Goal: Task Accomplishment & Management: Complete application form

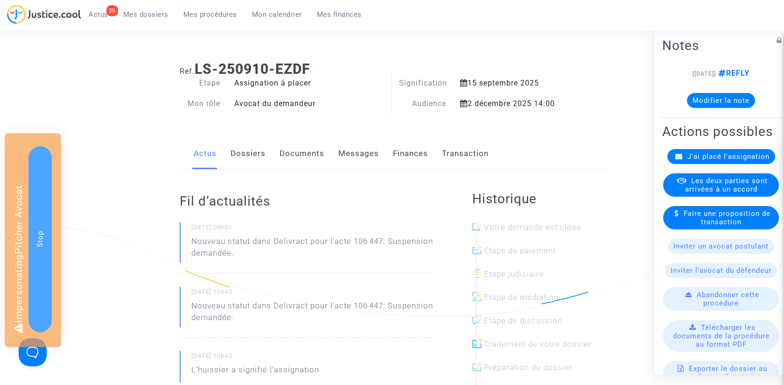
click at [306, 152] on link "Documents" at bounding box center [302, 153] width 45 height 31
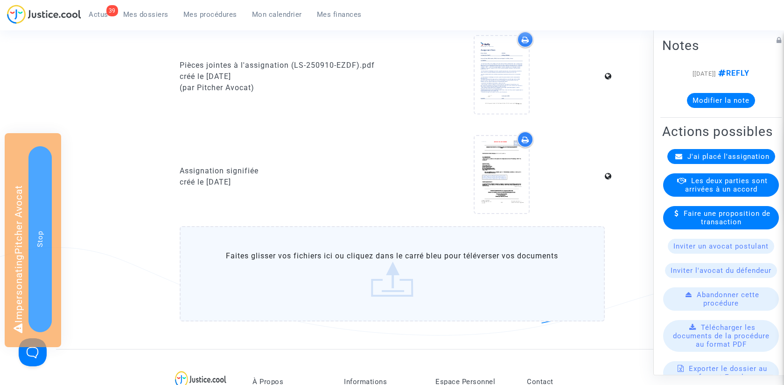
scroll to position [331, 0]
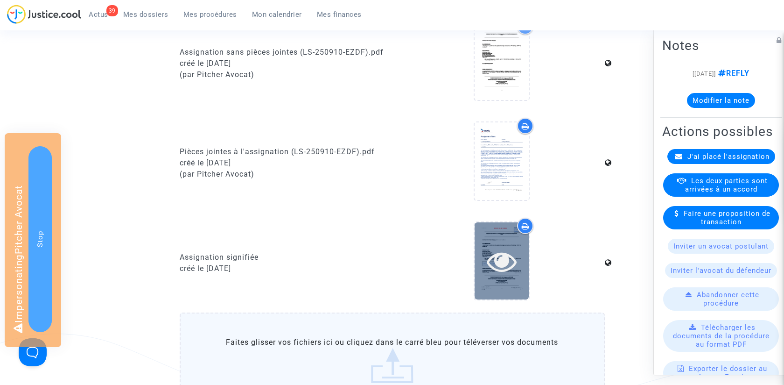
click at [503, 257] on icon at bounding box center [502, 261] width 30 height 30
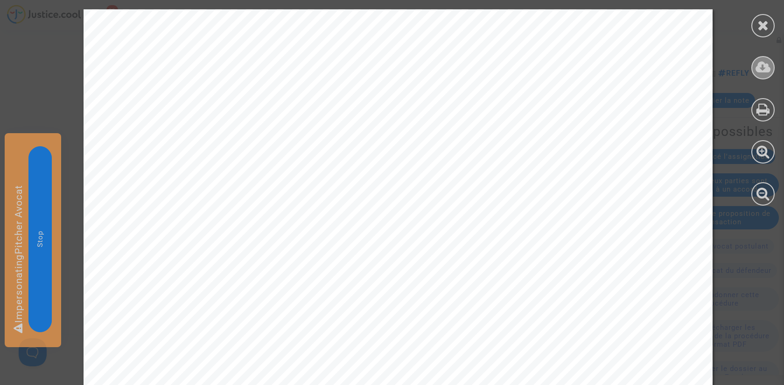
click at [766, 68] on icon at bounding box center [763, 67] width 15 height 14
click at [763, 23] on icon at bounding box center [764, 25] width 12 height 14
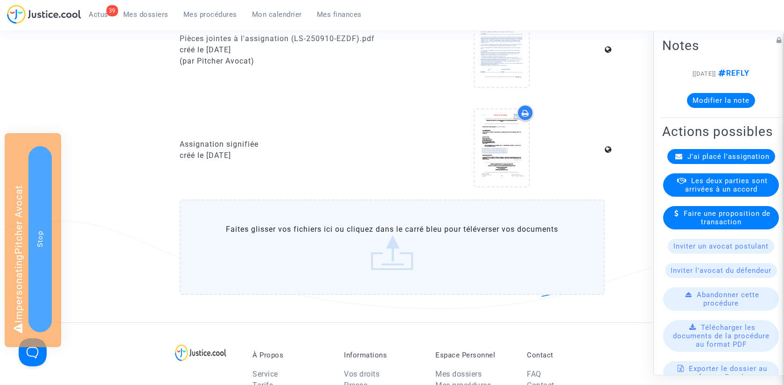
scroll to position [491, 0]
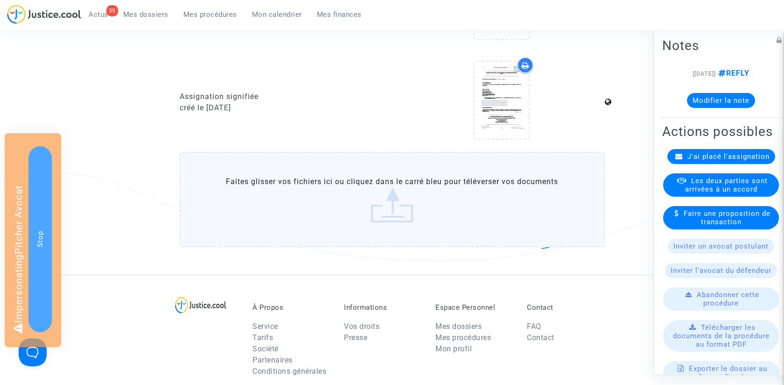
click at [380, 208] on label "Faites glisser vos fichiers ici ou cliquez dans le carré bleu pour téléverser v…" at bounding box center [392, 199] width 425 height 95
click at [0, 0] on input "Faites glisser vos fichiers ici ou cliquez dans le carré bleu pour téléverser v…" at bounding box center [0, 0] width 0 height 0
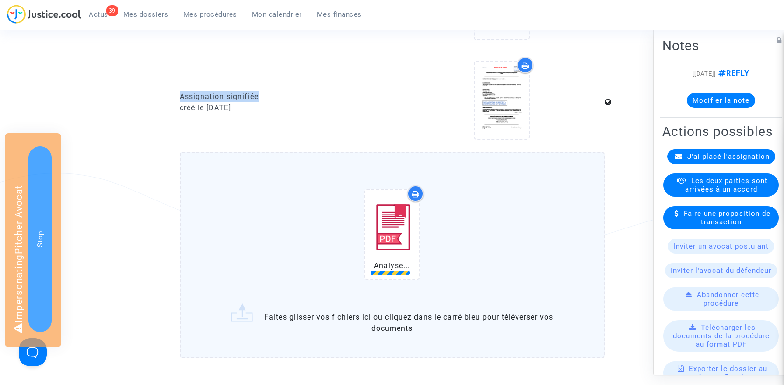
drag, startPoint x: 180, startPoint y: 94, endPoint x: 289, endPoint y: 94, distance: 109.3
click at [289, 94] on div "Assignation signifiée" at bounding box center [283, 96] width 206 height 11
copy div "Assignation signifiée"
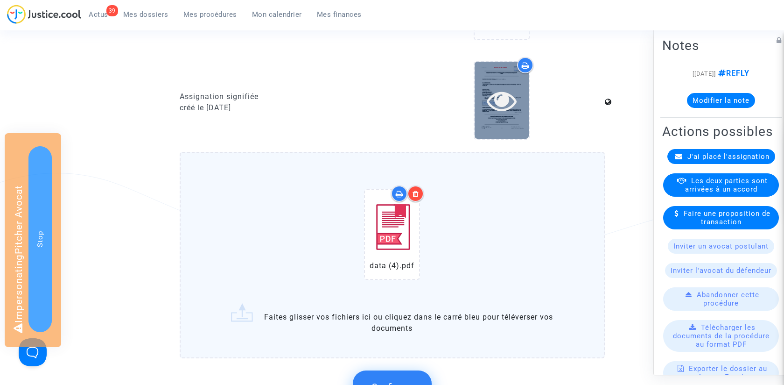
click at [510, 101] on icon at bounding box center [502, 100] width 30 height 30
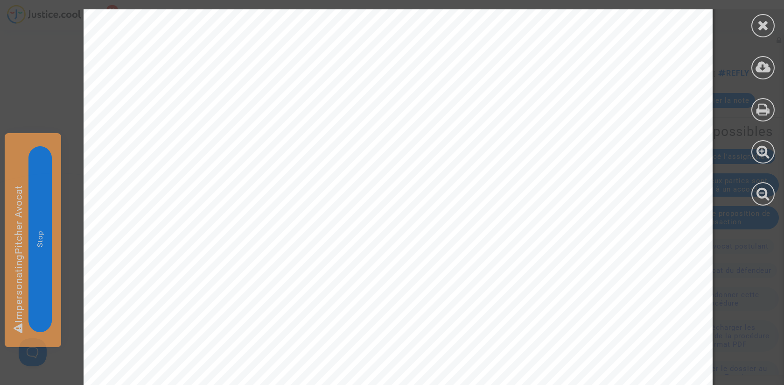
scroll to position [350, 0]
click at [762, 23] on icon at bounding box center [764, 25] width 12 height 14
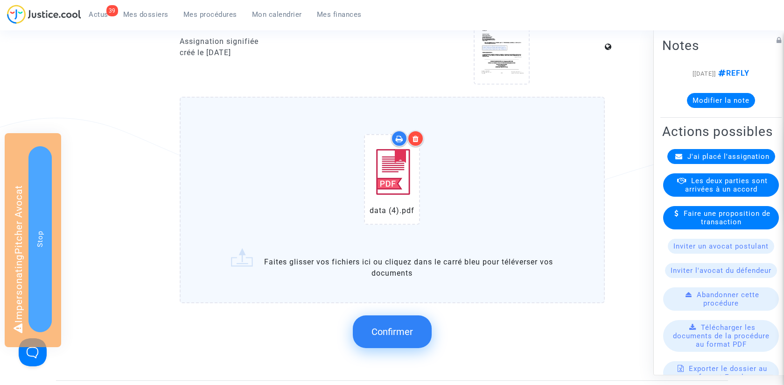
scroll to position [577, 0]
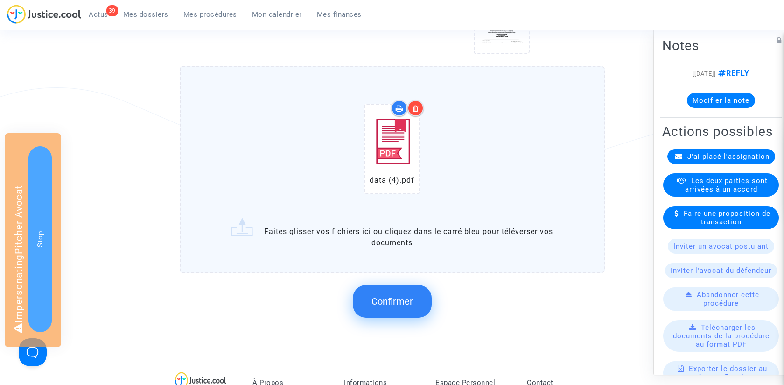
click at [395, 296] on span "Confirmer" at bounding box center [393, 301] width 42 height 11
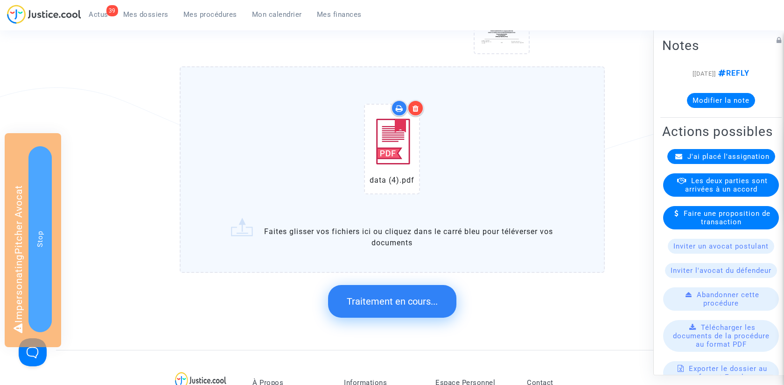
scroll to position [0, 0]
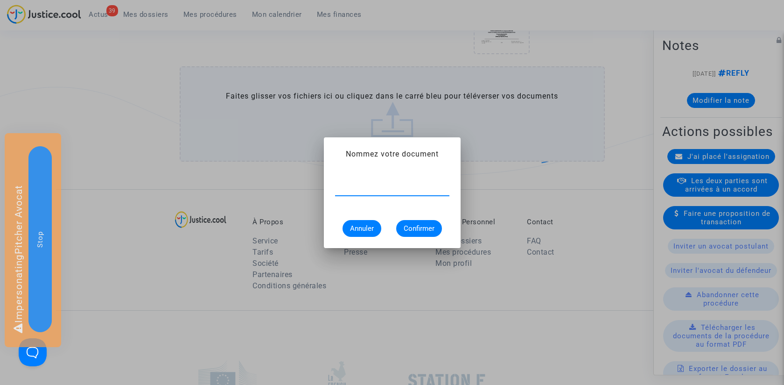
paste input "Assignation signifiée"
type input "Assignation signifiée contre Air India"
click at [419, 226] on span "Confirmer" at bounding box center [419, 228] width 31 height 8
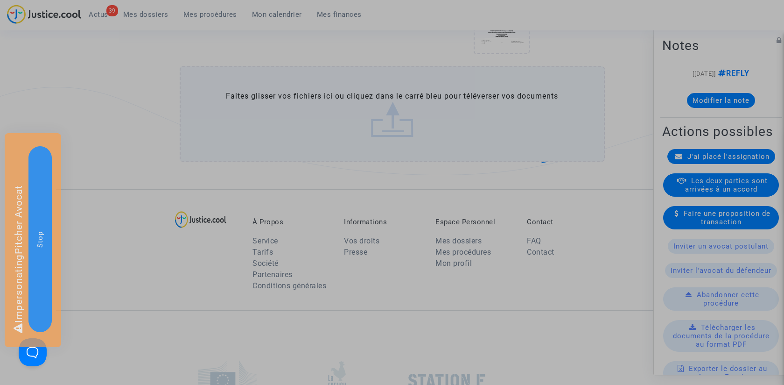
scroll to position [0, 0]
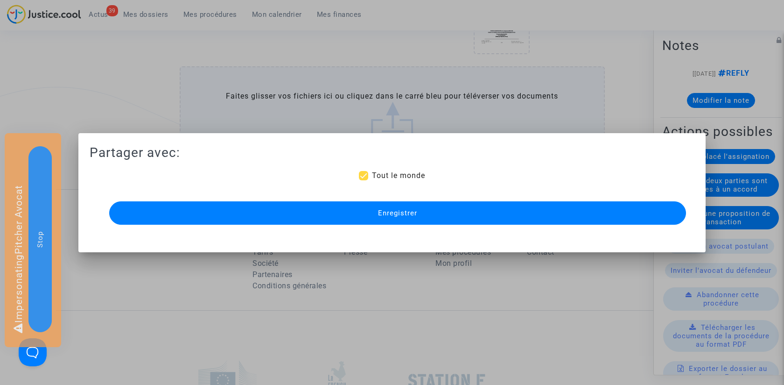
click at [371, 175] on label "Tout le monde" at bounding box center [392, 175] width 66 height 11
click at [364, 180] on input "Tout le monde" at bounding box center [363, 180] width 0 height 0
checkbox input "false"
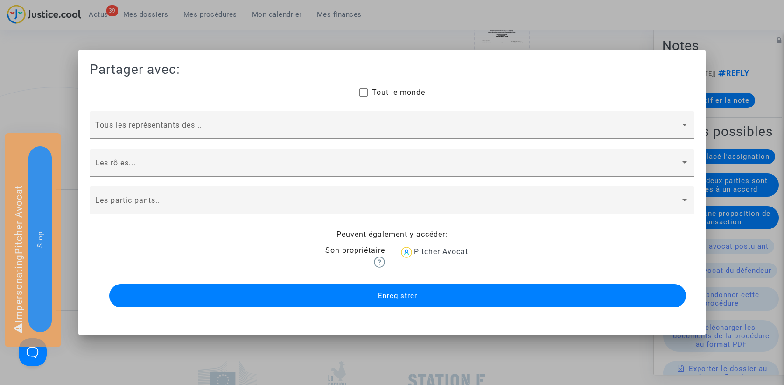
click at [358, 293] on button "Enregistrer" at bounding box center [397, 295] width 577 height 23
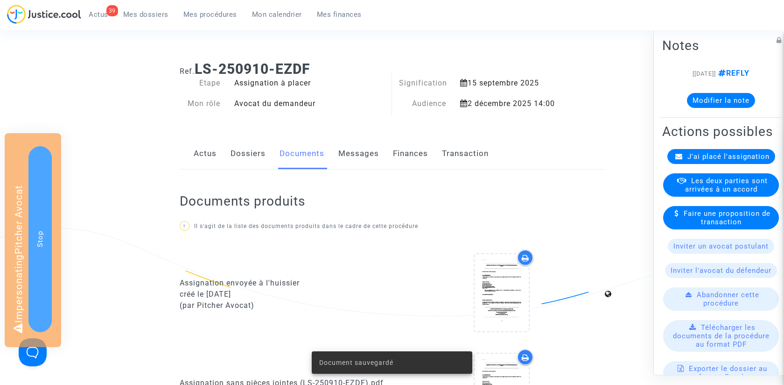
click at [466, 153] on link "Transaction" at bounding box center [465, 153] width 47 height 31
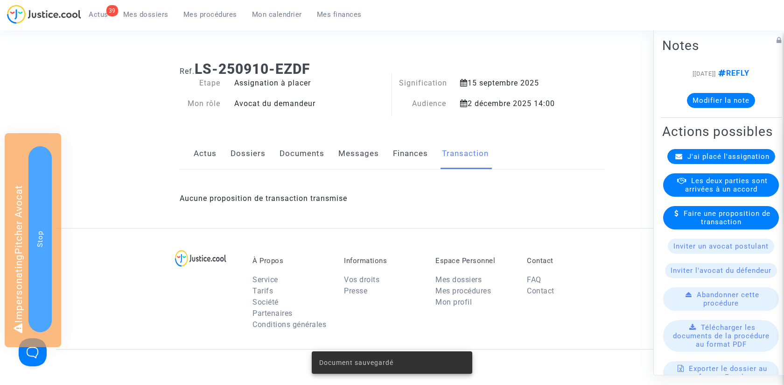
click at [407, 153] on link "Finances" at bounding box center [410, 153] width 35 height 31
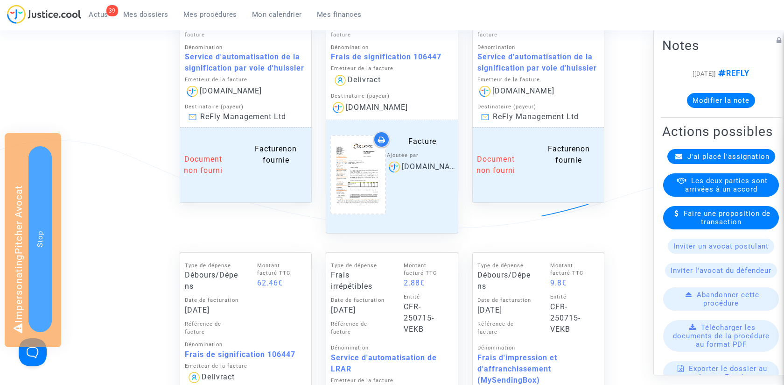
scroll to position [478, 0]
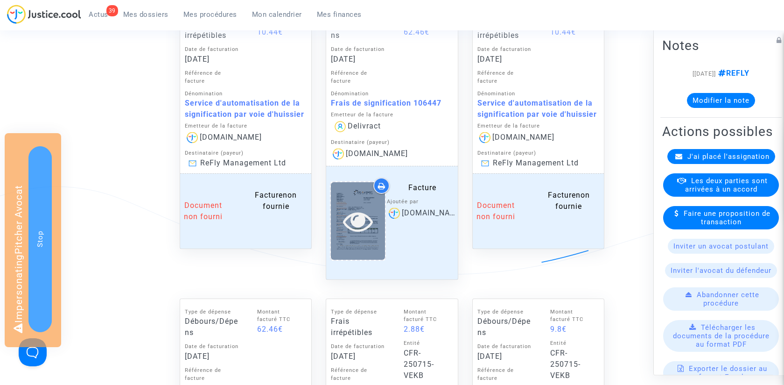
click at [365, 214] on icon at bounding box center [358, 221] width 30 height 30
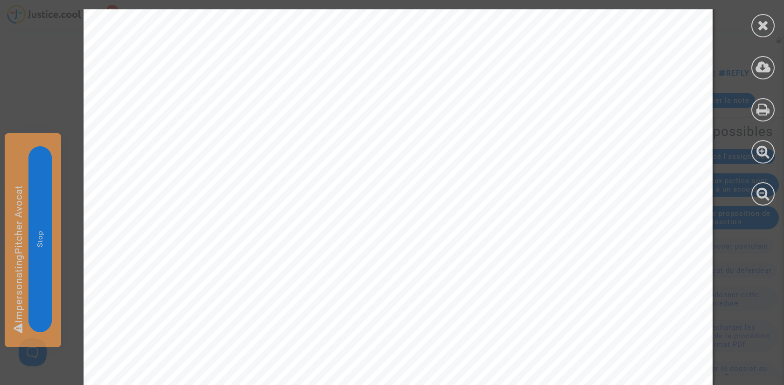
scroll to position [363, 0]
click at [767, 30] on icon at bounding box center [764, 25] width 12 height 14
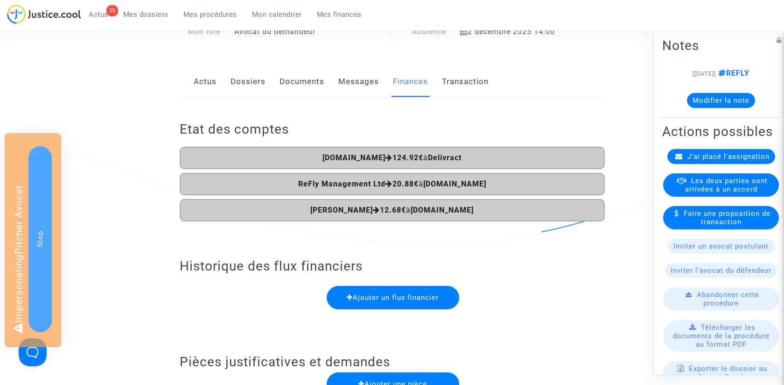
scroll to position [0, 0]
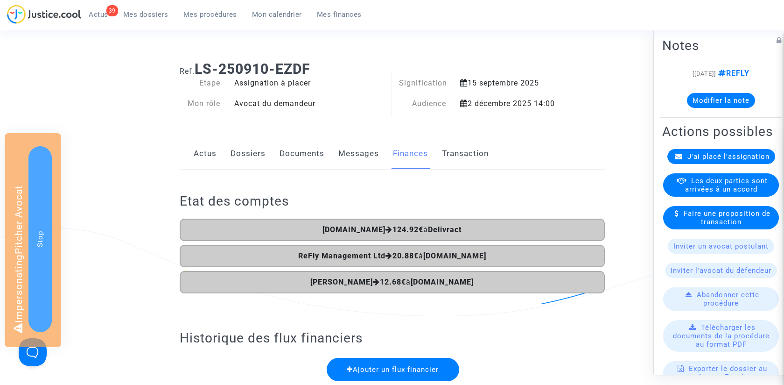
click at [254, 151] on link "Dossiers" at bounding box center [248, 153] width 35 height 31
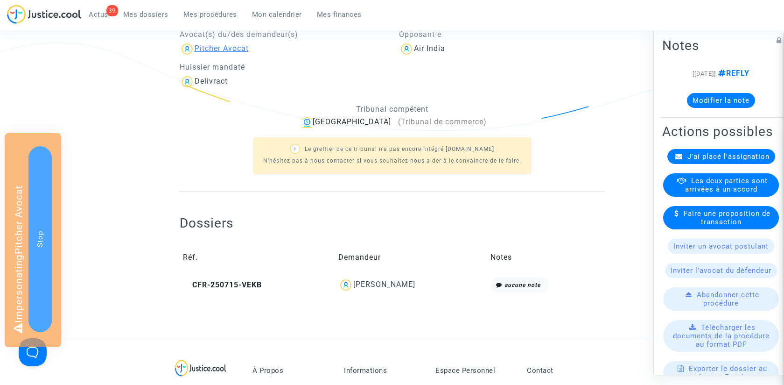
scroll to position [228, 0]
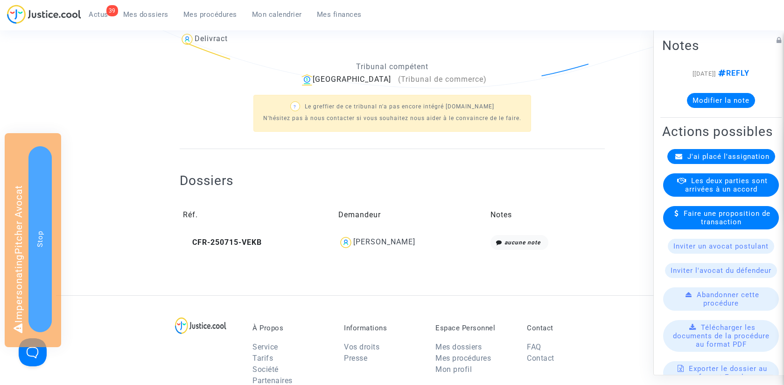
click at [238, 247] on td "CFR-250715-VEKB" at bounding box center [257, 242] width 155 height 21
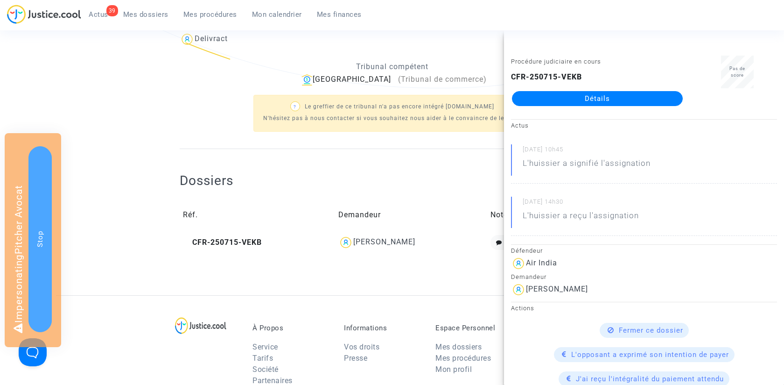
click at [616, 101] on link "Détails" at bounding box center [597, 98] width 171 height 15
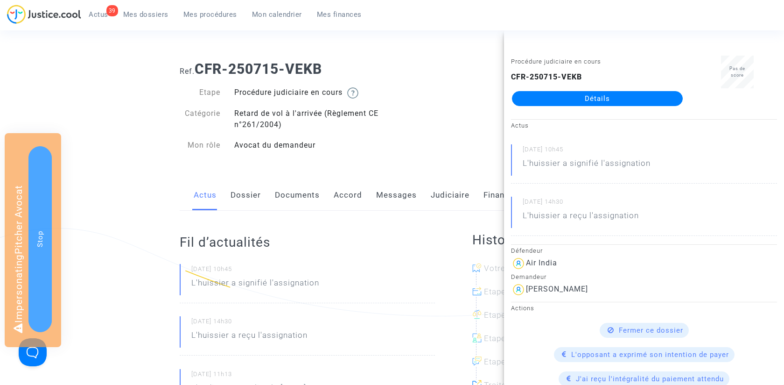
click at [250, 196] on link "Dossier" at bounding box center [246, 195] width 30 height 31
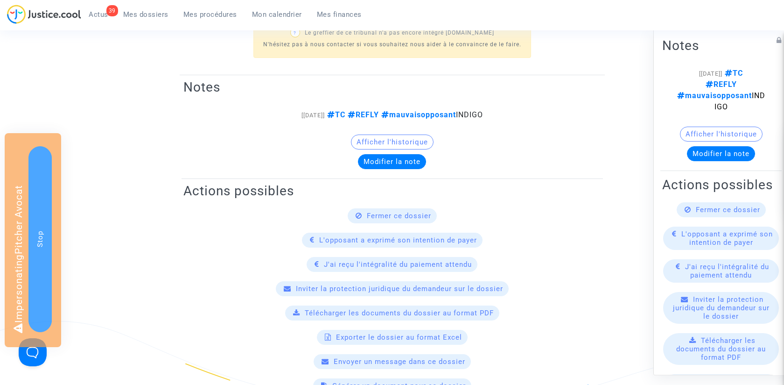
scroll to position [45, 0]
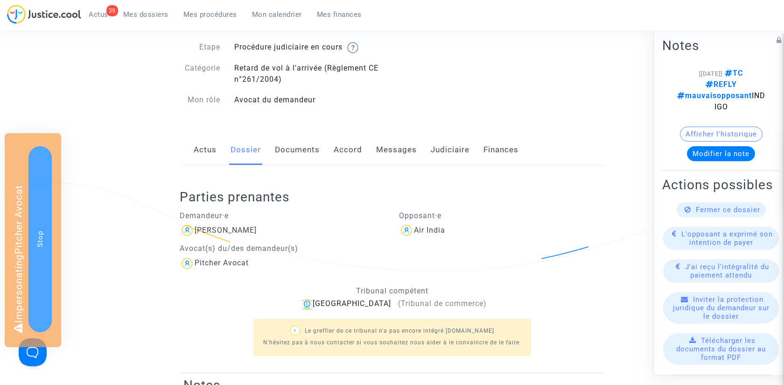
click at [300, 154] on link "Documents" at bounding box center [297, 149] width 45 height 31
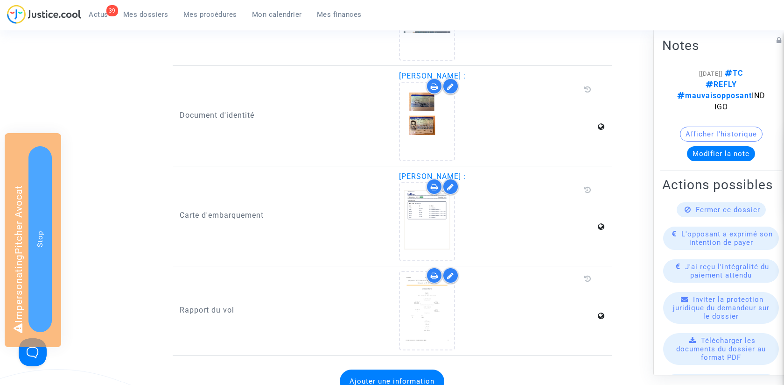
scroll to position [1205, 0]
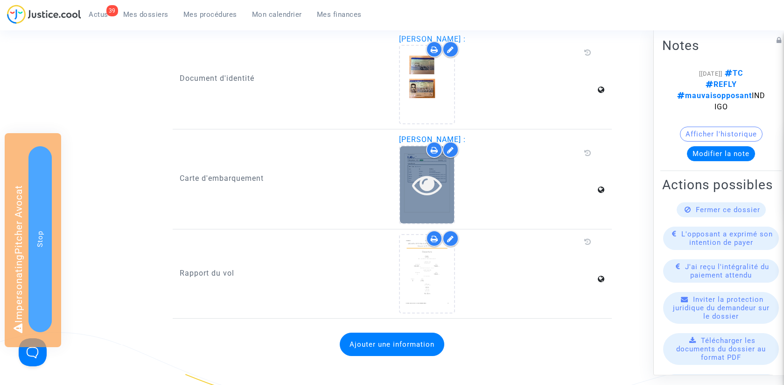
click at [438, 177] on icon at bounding box center [427, 185] width 30 height 30
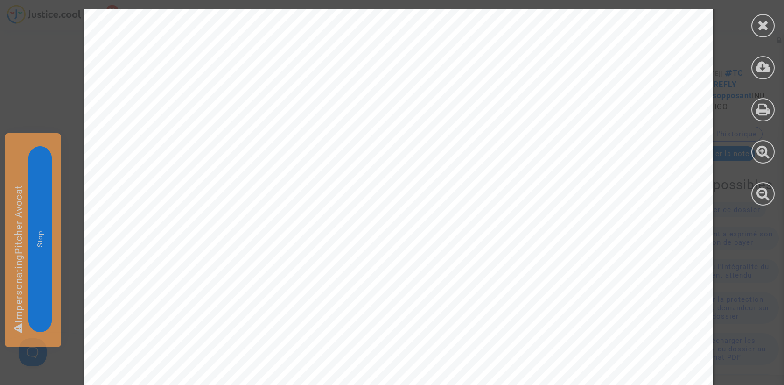
scroll to position [4614, 0]
click at [760, 28] on icon at bounding box center [764, 25] width 12 height 14
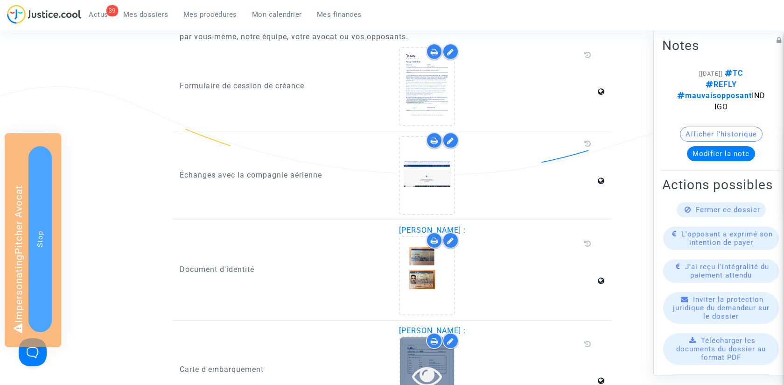
scroll to position [973, 0]
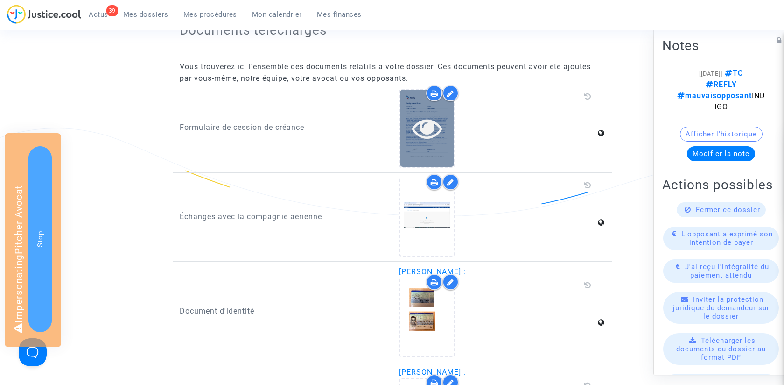
click at [431, 130] on icon at bounding box center [427, 128] width 30 height 30
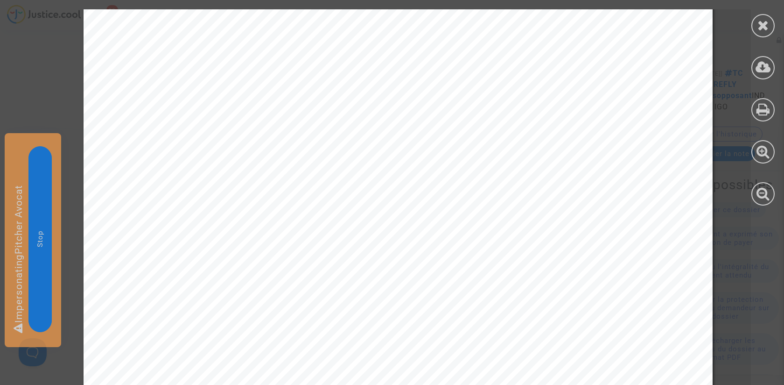
scroll to position [520, 0]
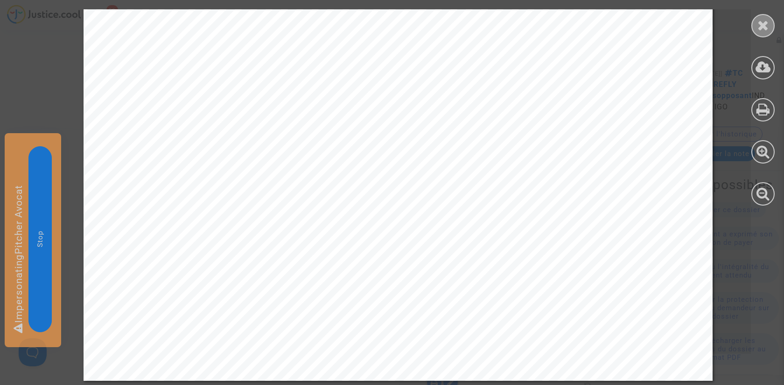
click at [756, 30] on div at bounding box center [763, 25] width 23 height 23
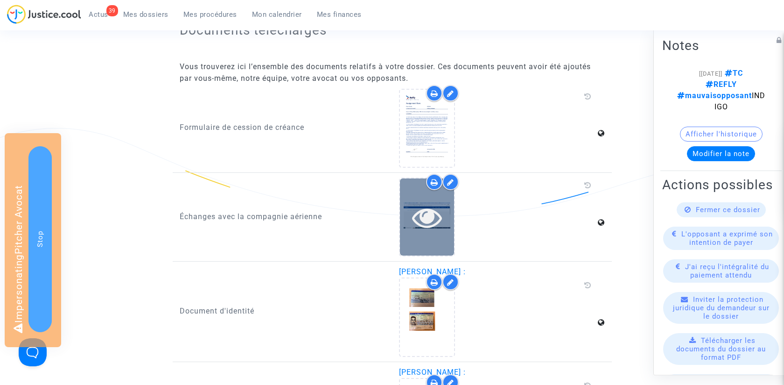
click at [436, 222] on icon at bounding box center [427, 217] width 30 height 30
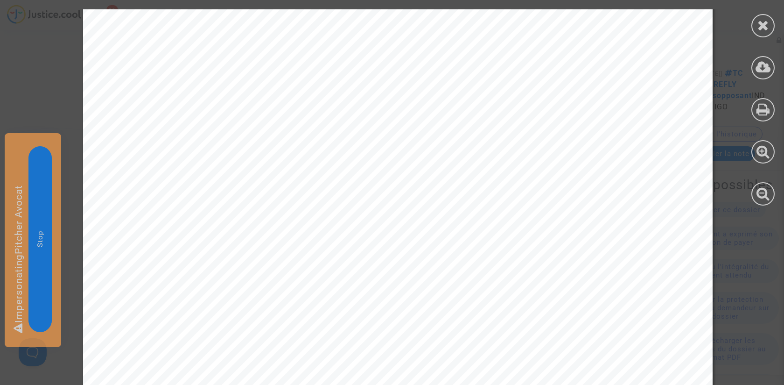
scroll to position [0, 0]
click at [764, 21] on icon at bounding box center [764, 25] width 12 height 14
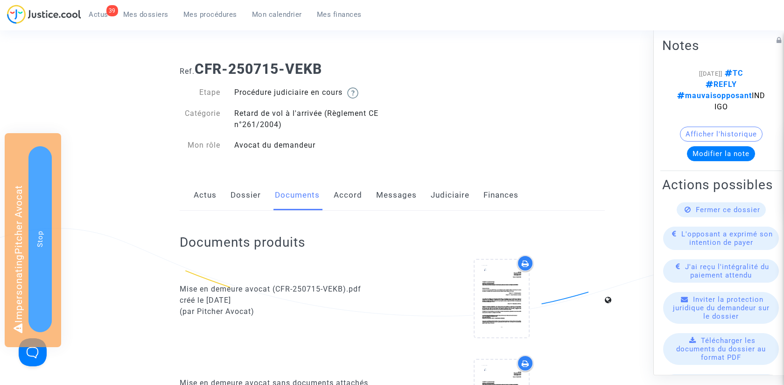
click at [247, 189] on link "Dossier" at bounding box center [246, 195] width 30 height 31
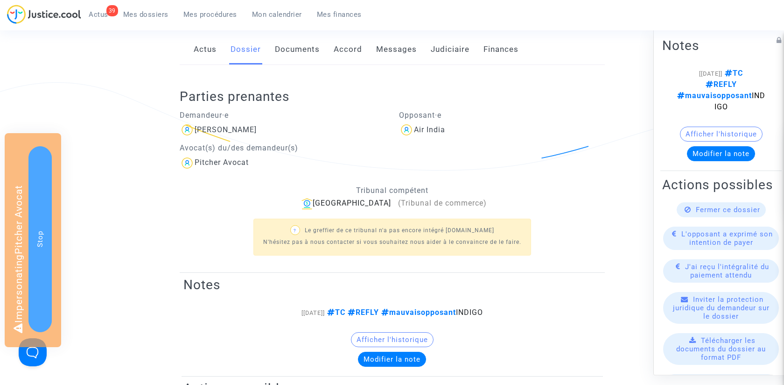
scroll to position [78, 0]
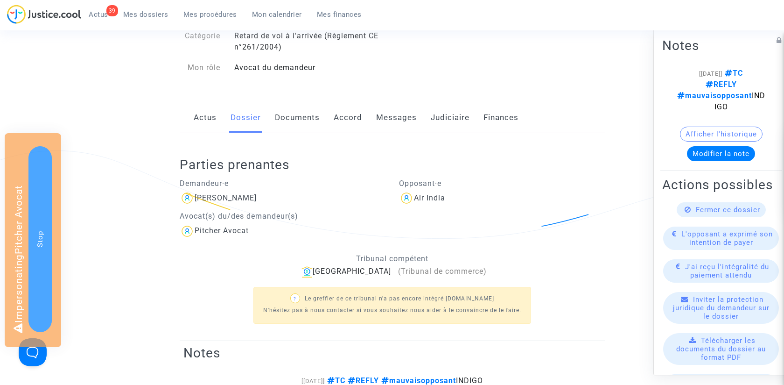
click at [297, 120] on link "Documents" at bounding box center [297, 117] width 45 height 31
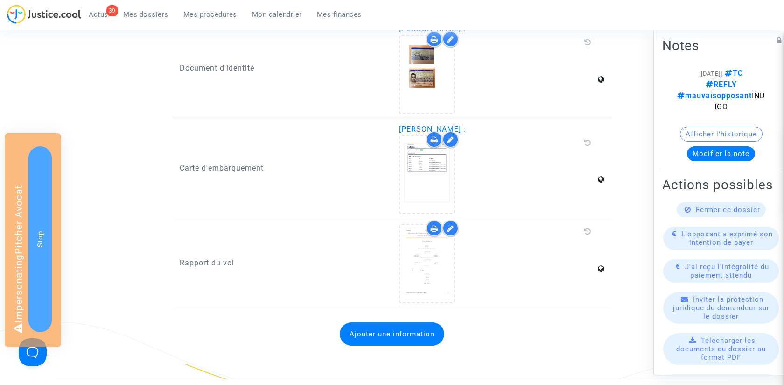
scroll to position [1239, 0]
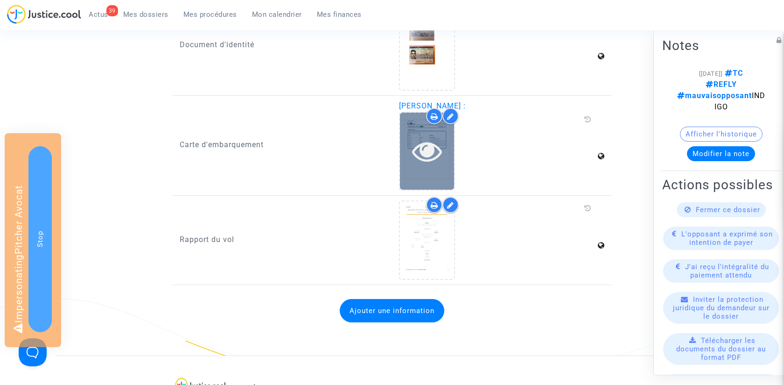
click at [425, 153] on icon at bounding box center [427, 151] width 30 height 30
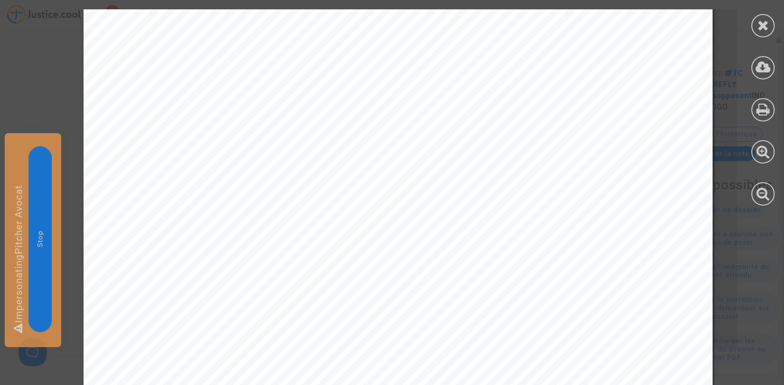
scroll to position [1202, 0]
drag, startPoint x: 177, startPoint y: 241, endPoint x: 204, endPoint y: 241, distance: 26.6
click at [204, 241] on span "6E1073 . A321" at bounding box center [205, 241] width 60 height 9
copy span "6E107"
click at [770, 27] on div at bounding box center [763, 25] width 23 height 23
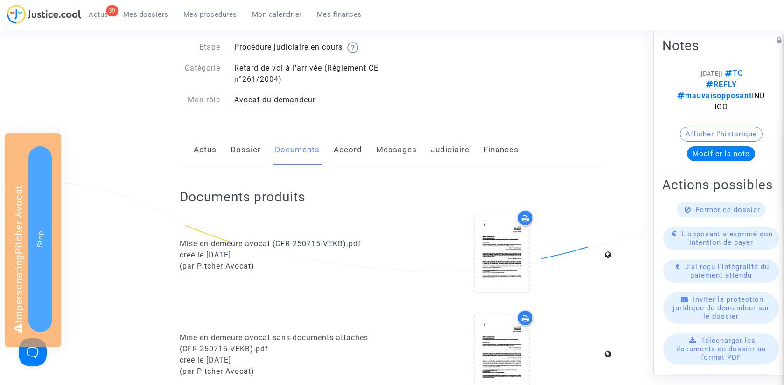
scroll to position [0, 0]
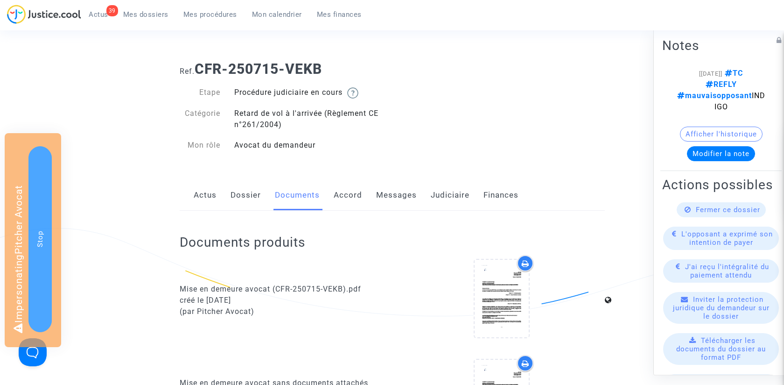
click at [254, 194] on link "Dossier" at bounding box center [246, 195] width 30 height 31
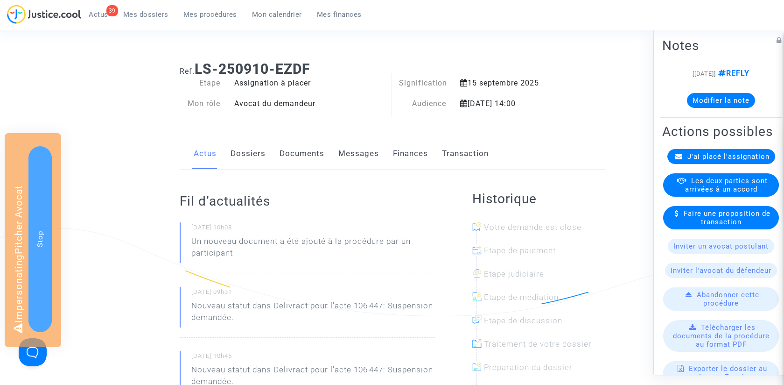
click at [249, 156] on link "Dossiers" at bounding box center [248, 153] width 35 height 31
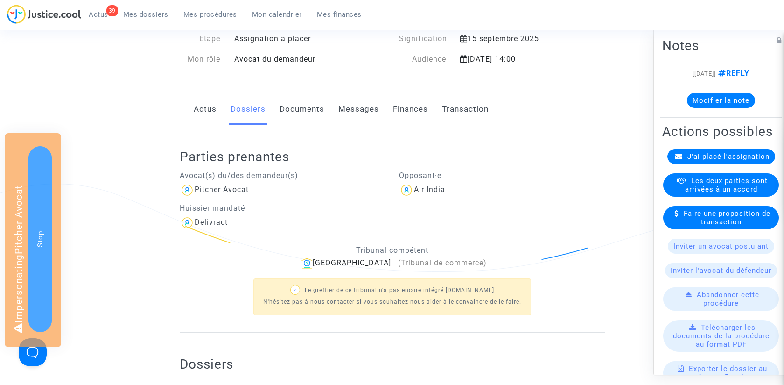
click at [296, 113] on link "Documents" at bounding box center [302, 109] width 45 height 31
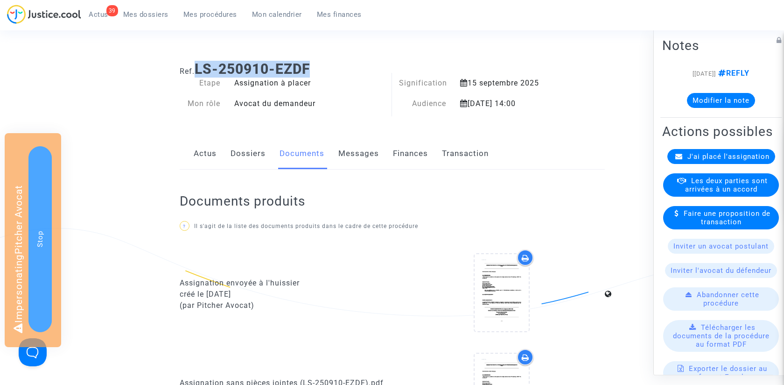
drag, startPoint x: 198, startPoint y: 68, endPoint x: 337, endPoint y: 67, distance: 138.2
click at [337, 67] on h1 "Ref. LS-250910-EZDF" at bounding box center [392, 69] width 425 height 17
copy b "LS-250910-EZDF"
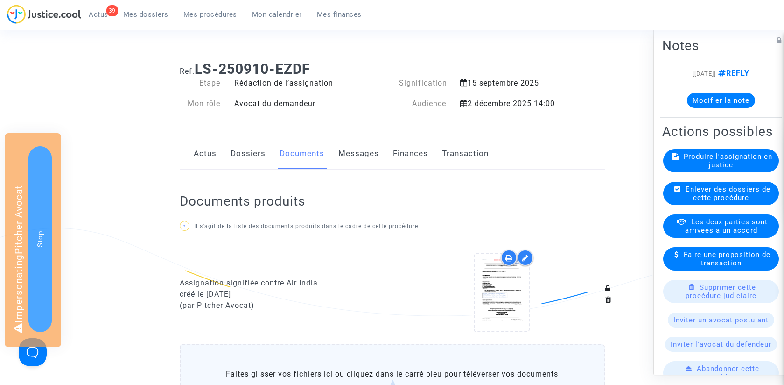
click at [209, 154] on link "Actus" at bounding box center [205, 153] width 23 height 31
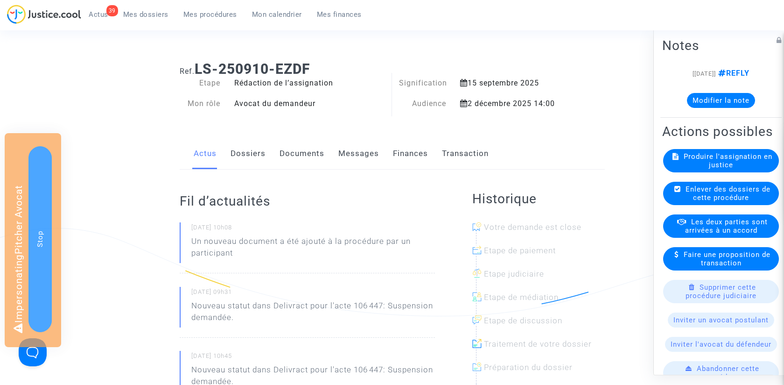
click at [730, 156] on span "Produire l'assignation en justice" at bounding box center [728, 160] width 89 height 17
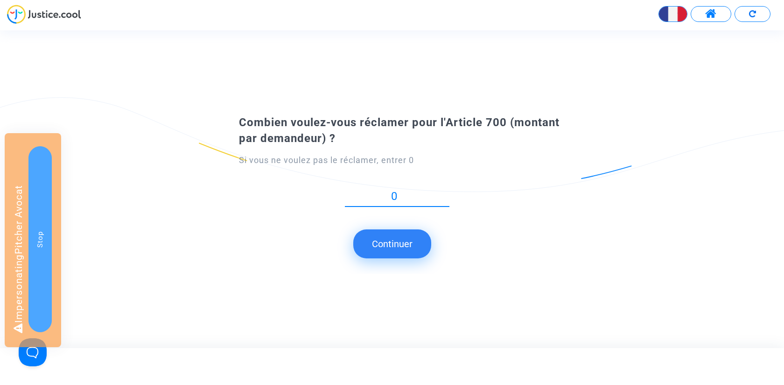
type input "0"
click at [396, 249] on button "Continuer" at bounding box center [392, 243] width 78 height 29
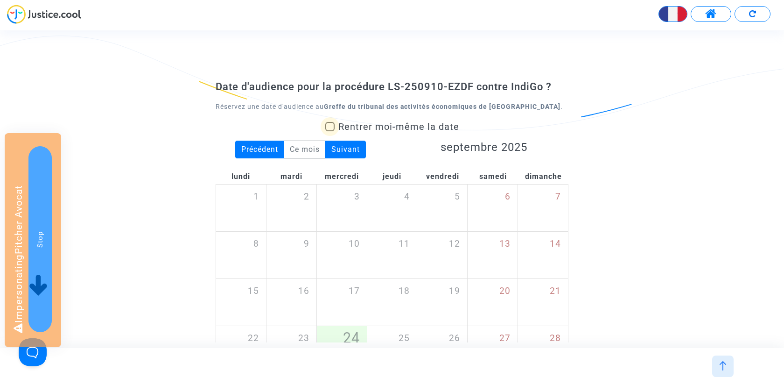
click at [367, 127] on span "Rentrer moi-même la date" at bounding box center [399, 126] width 121 height 11
click at [330, 131] on input "Rentrer moi-même la date" at bounding box center [330, 131] width 0 height 0
checkbox input "true"
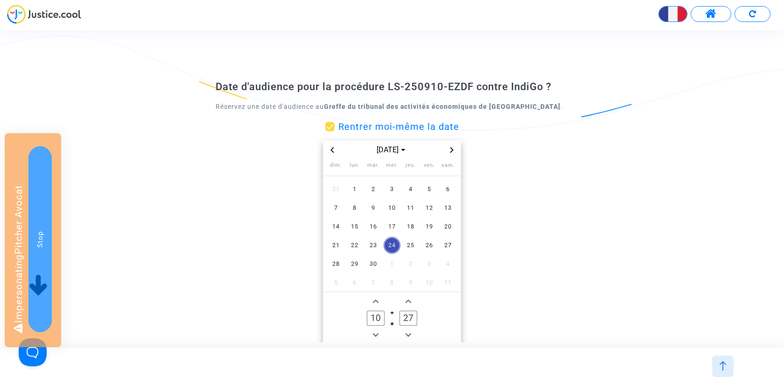
click at [452, 148] on icon "Next month" at bounding box center [452, 150] width 6 height 6
click at [375, 185] on span "2" at bounding box center [373, 189] width 17 height 17
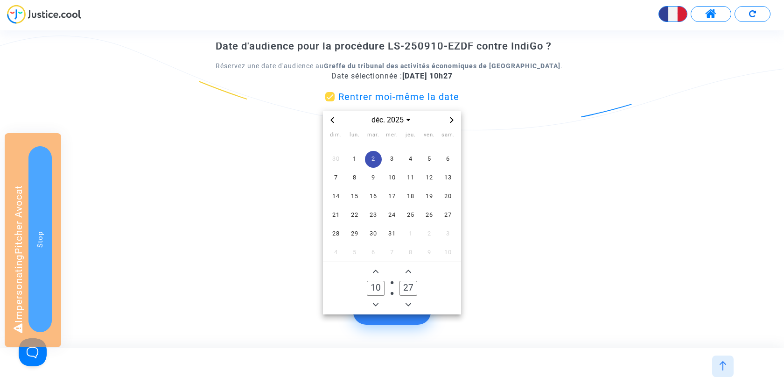
scroll to position [53, 0]
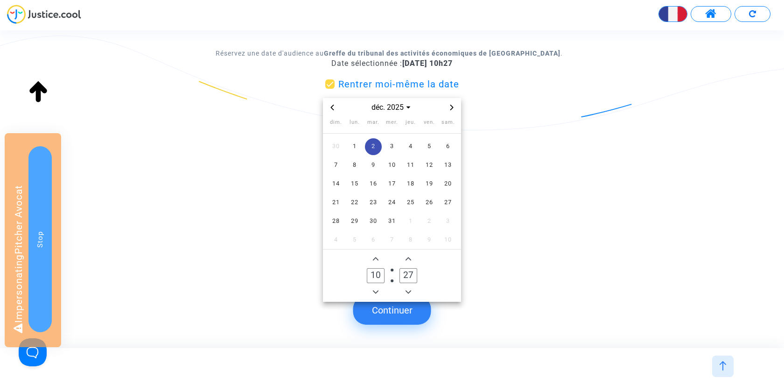
click at [375, 263] on span "Add a hour" at bounding box center [375, 258] width 11 height 11
type input "14"
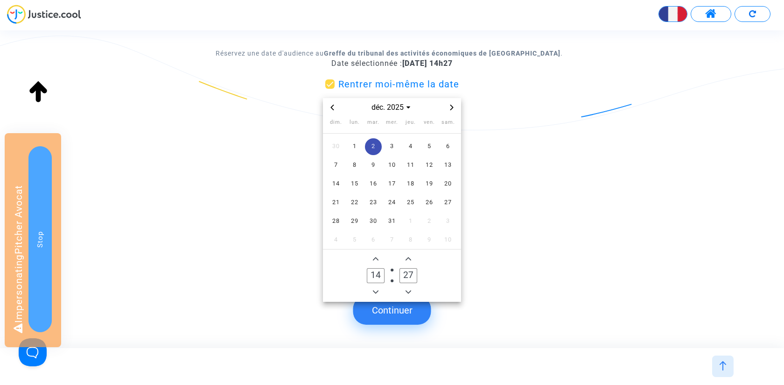
click at [409, 292] on icon "Minus a minute" at bounding box center [409, 291] width 6 height 3
click at [409, 293] on icon "Minus a minute" at bounding box center [409, 291] width 6 height 3
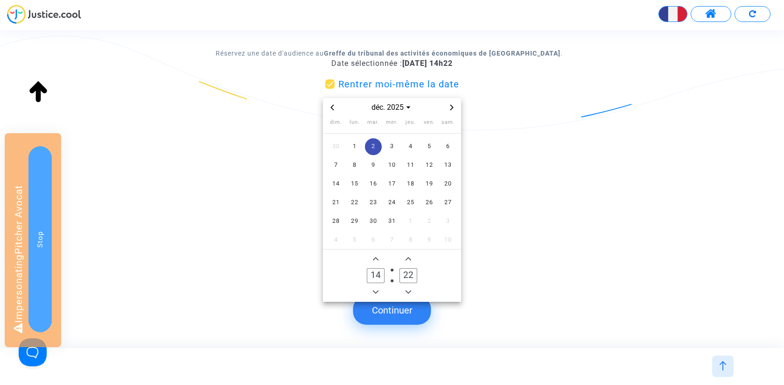
click at [409, 293] on icon "Minus a minute" at bounding box center [409, 291] width 6 height 3
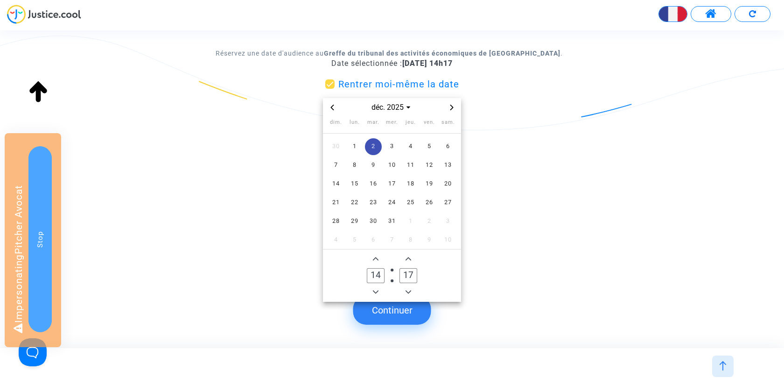
click at [409, 293] on icon "Minus a minute" at bounding box center [409, 291] width 6 height 3
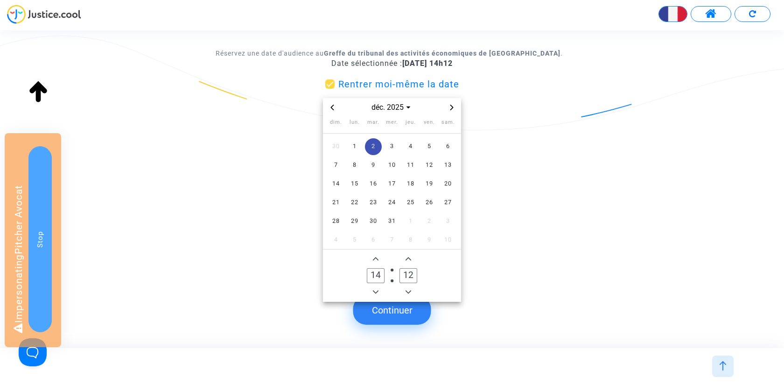
click at [409, 293] on icon "Minus a minute" at bounding box center [409, 291] width 6 height 3
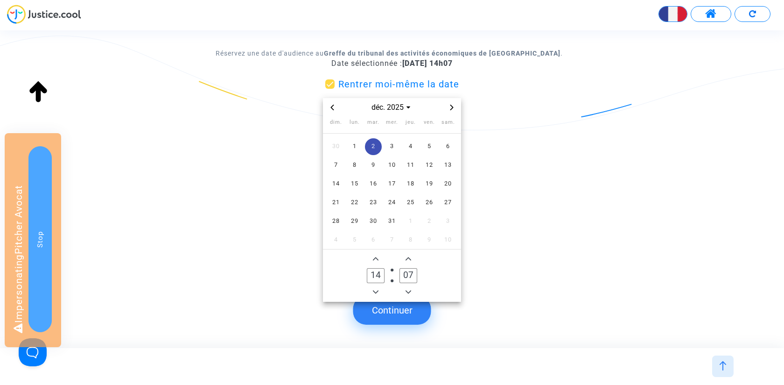
click at [409, 293] on icon "Minus a minute" at bounding box center [409, 291] width 6 height 3
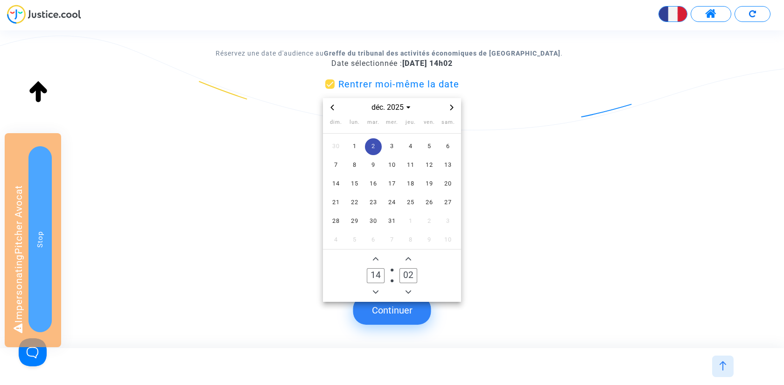
click at [409, 293] on icon "Minus a minute" at bounding box center [409, 291] width 6 height 3
type input "00"
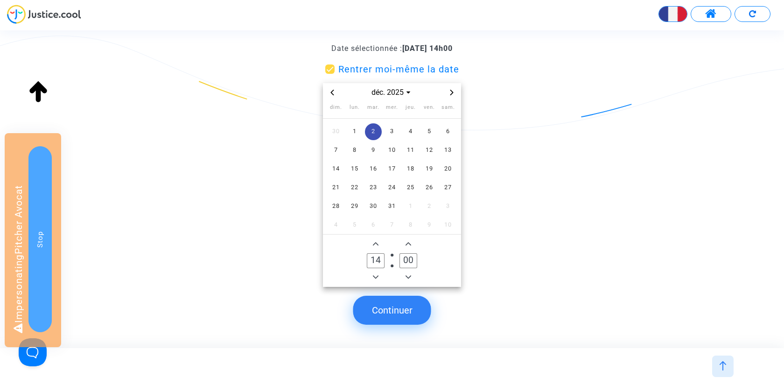
click at [403, 304] on button "Continuer" at bounding box center [392, 310] width 78 height 29
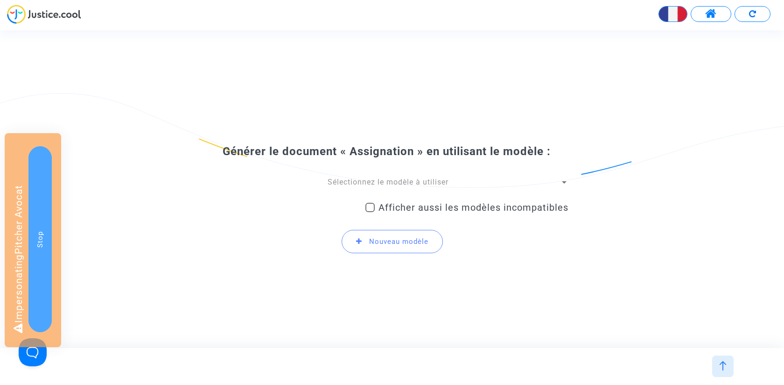
click at [434, 183] on span "Sélectionnez le modèle à utiliser" at bounding box center [388, 181] width 121 height 9
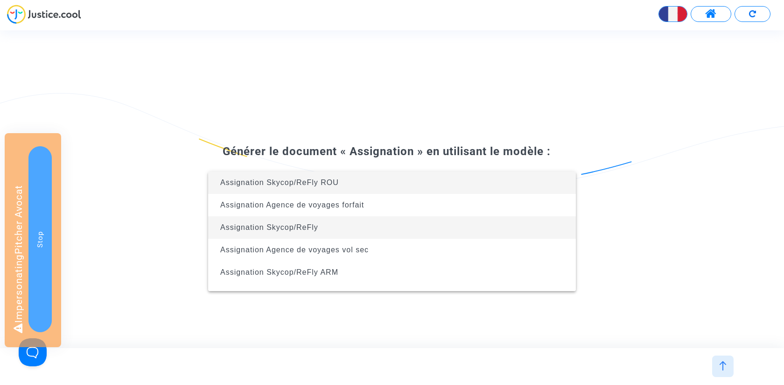
click at [412, 225] on span "Assignation Skycop/ReFly" at bounding box center [392, 227] width 353 height 22
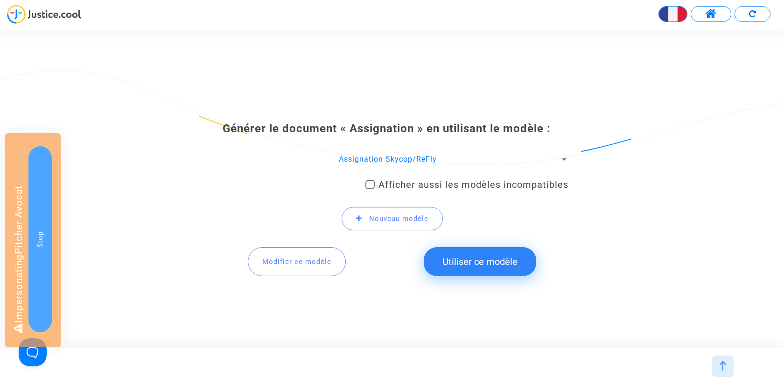
click at [465, 269] on button "Utiliser ce modèle" at bounding box center [480, 261] width 113 height 29
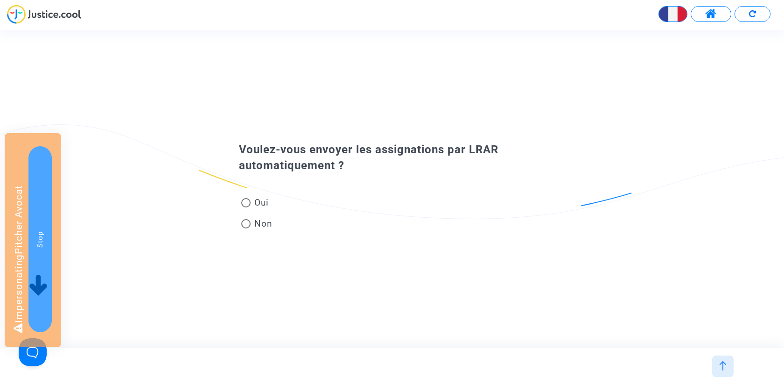
scroll to position [0, 0]
click at [259, 228] on span "Non" at bounding box center [262, 223] width 22 height 13
click at [246, 228] on input "Non" at bounding box center [246, 228] width 0 height 0
radio input "true"
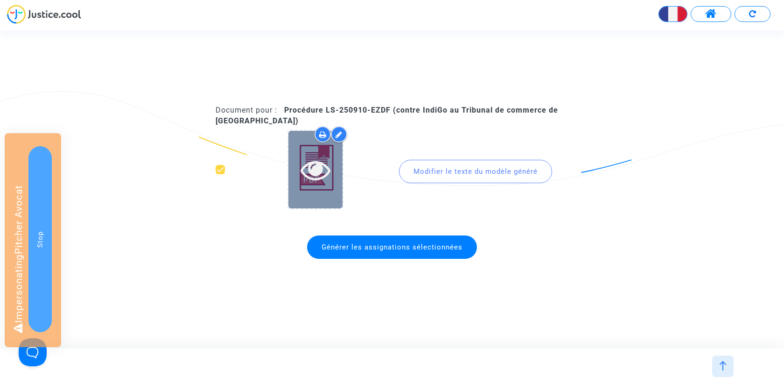
click at [317, 165] on icon at bounding box center [316, 170] width 30 height 30
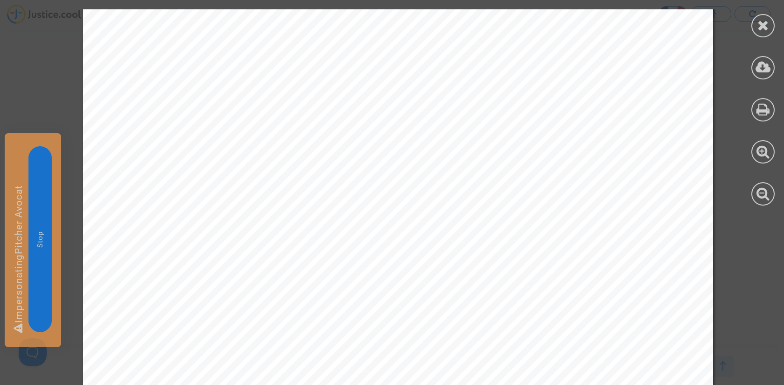
scroll to position [441, 0]
click at [766, 27] on icon at bounding box center [764, 25] width 12 height 14
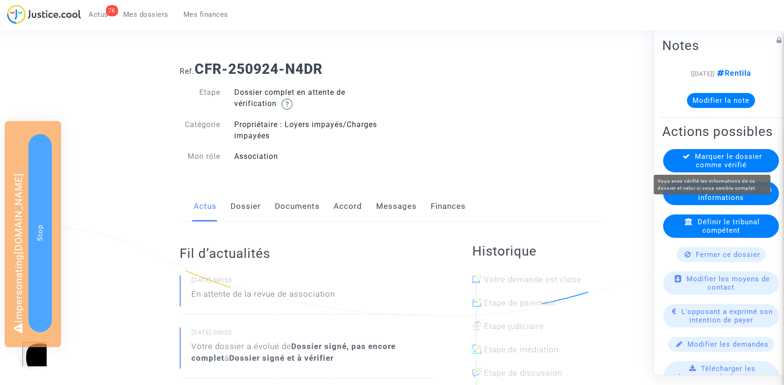
click at [722, 158] on span "Marquer le dossier comme vérifié" at bounding box center [728, 160] width 67 height 17
